Goal: Task Accomplishment & Management: Use online tool/utility

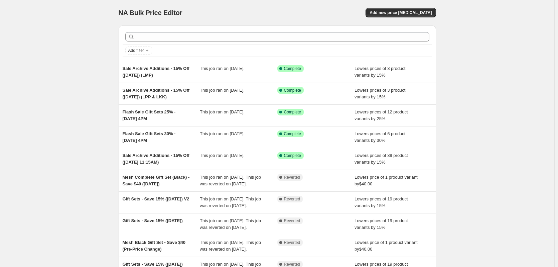
drag, startPoint x: 154, startPoint y: 120, endPoint x: 117, endPoint y: 120, distance: 37.1
click at [117, 120] on div "Add filter Sale Archive Additions - 15% Off ([DATE]) (LMP) This job ran on [DAT…" at bounding box center [274, 162] width 323 height 284
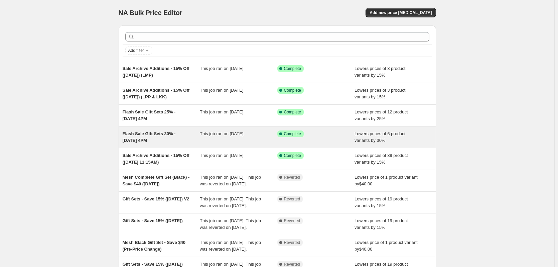
click at [153, 137] on div "Flash Sale Gift Sets 30% - [DATE] 4PM" at bounding box center [162, 136] width 78 height 13
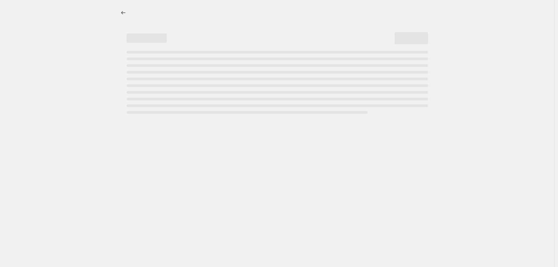
select select "percentage"
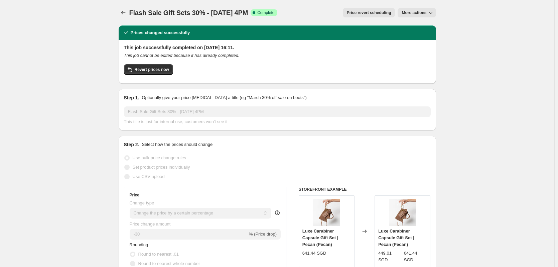
click at [430, 12] on icon "button" at bounding box center [431, 12] width 7 height 7
click at [426, 25] on span "Copy to new job" at bounding box center [420, 26] width 31 height 5
select select "percentage"
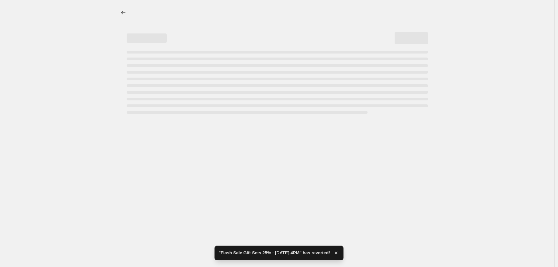
select select "percentage"
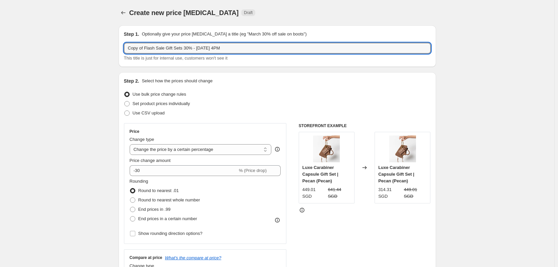
drag, startPoint x: 167, startPoint y: 49, endPoint x: 118, endPoint y: 35, distance: 50.9
click at [147, 45] on input "Gift Sets 30% - [DATE] 4PM" at bounding box center [277, 48] width 307 height 11
drag, startPoint x: 160, startPoint y: 48, endPoint x: 250, endPoint y: 61, distance: 90.8
click at [249, 62] on div "Step 1. Optionally give your price [MEDICAL_DATA] a title (eg "March 30% off sa…" at bounding box center [278, 45] width 318 height 41
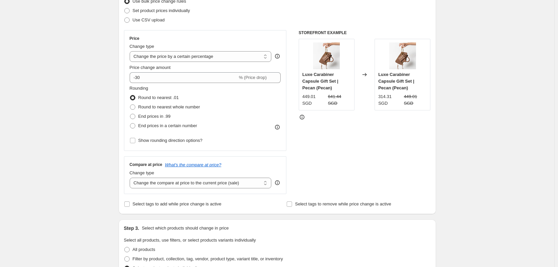
scroll to position [100, 0]
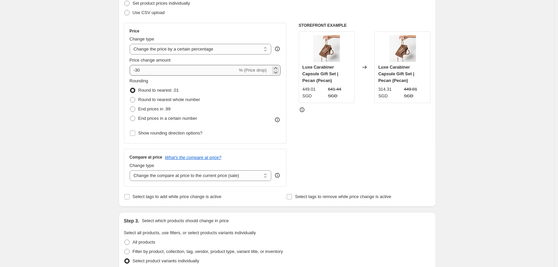
type input "Gift Sets 20% - [DATE] 6:30 PM"
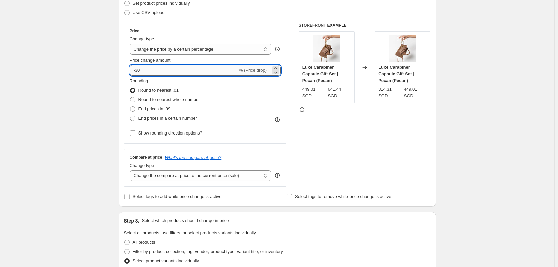
click at [138, 67] on input "-30" at bounding box center [184, 70] width 108 height 11
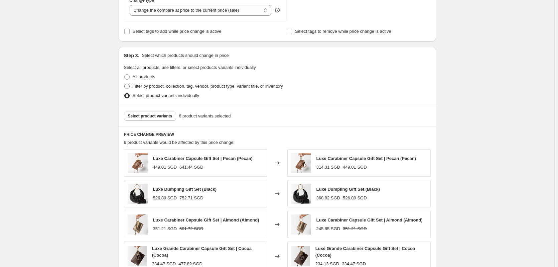
scroll to position [268, 0]
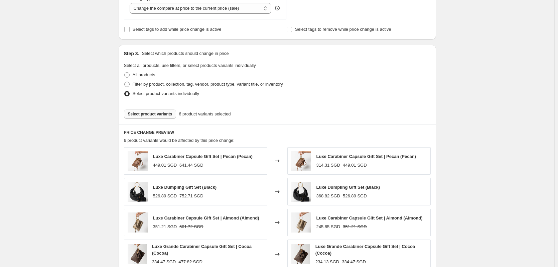
type input "-20"
click at [166, 115] on span "Select product variants" at bounding box center [150, 113] width 44 height 5
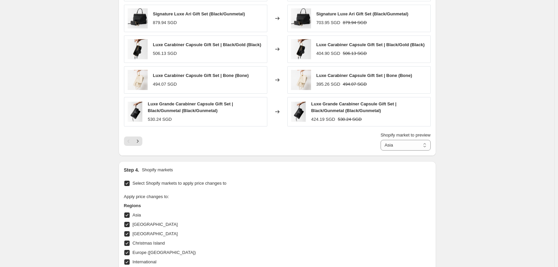
scroll to position [577, 0]
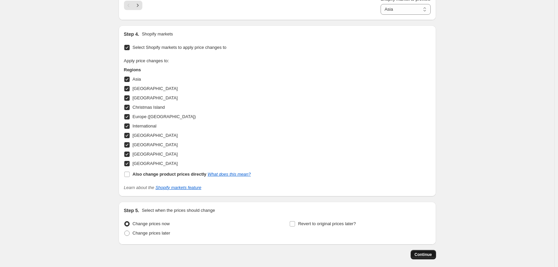
click at [426, 255] on span "Continue" at bounding box center [423, 254] width 17 height 5
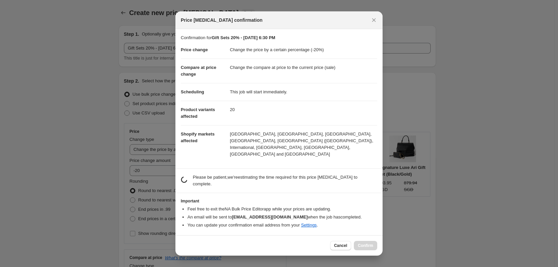
scroll to position [0, 0]
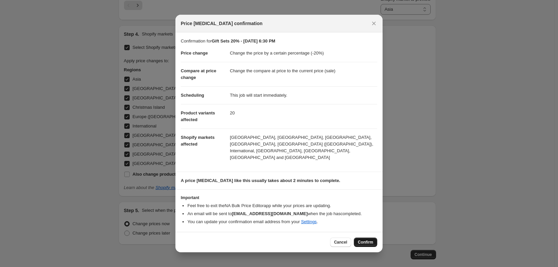
click at [368, 238] on button "Confirm" at bounding box center [365, 241] width 23 height 9
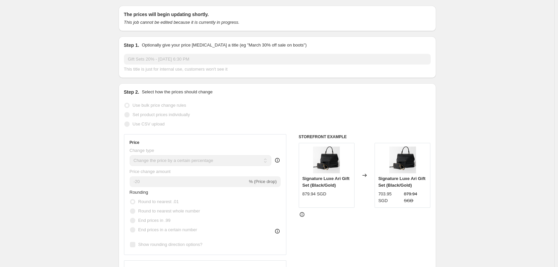
scroll to position [8, 0]
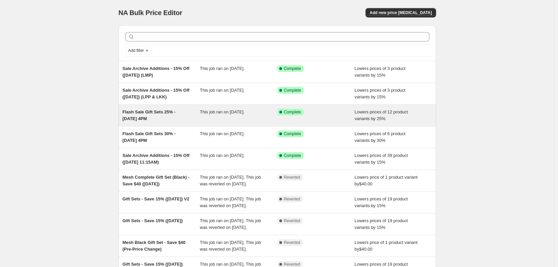
click at [149, 115] on div "Flash Sale Gift Sets 25% - [DATE] 4PM" at bounding box center [162, 115] width 78 height 13
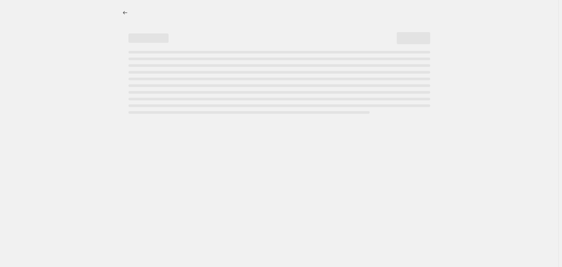
select select "percentage"
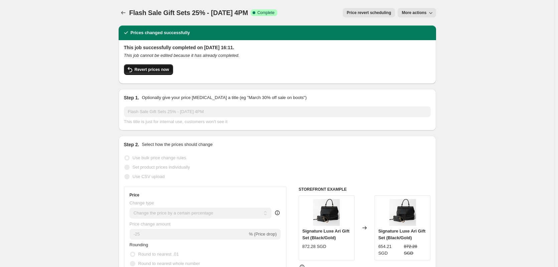
click at [164, 72] on span "Revert prices now" at bounding box center [152, 69] width 34 height 5
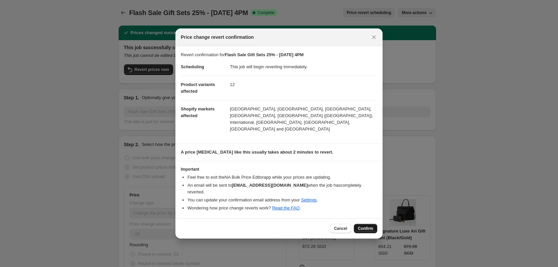
click at [370, 226] on span "Confirm" at bounding box center [365, 228] width 15 height 5
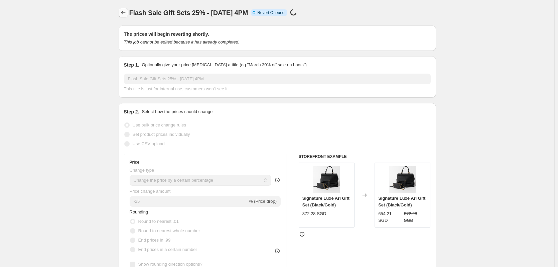
click at [124, 13] on icon "Price change jobs" at bounding box center [123, 12] width 7 height 7
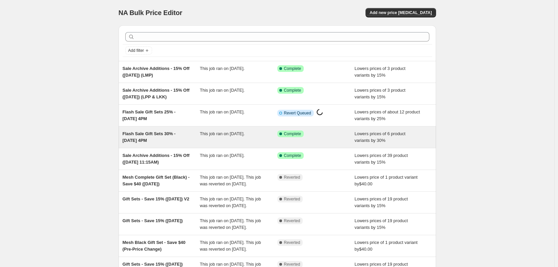
click at [168, 138] on div "Flash Sale Gift Sets 30% - [DATE] 4PM" at bounding box center [162, 136] width 78 height 13
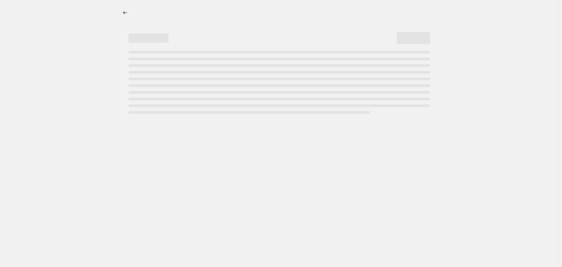
select select "percentage"
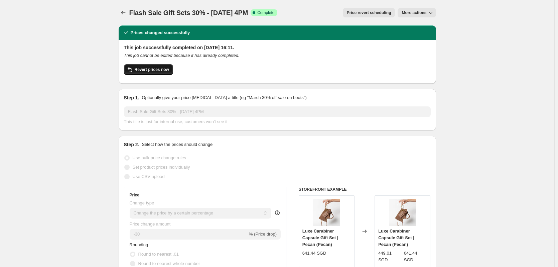
click at [165, 69] on span "Revert prices now" at bounding box center [152, 69] width 34 height 5
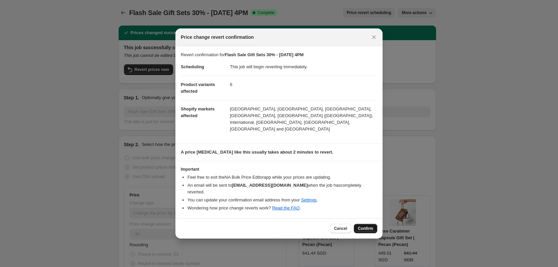
click at [370, 224] on button "Confirm" at bounding box center [365, 228] width 23 height 9
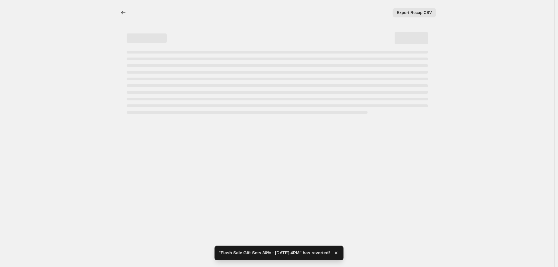
select select "percentage"
